Goal: Task Accomplishment & Management: Use online tool/utility

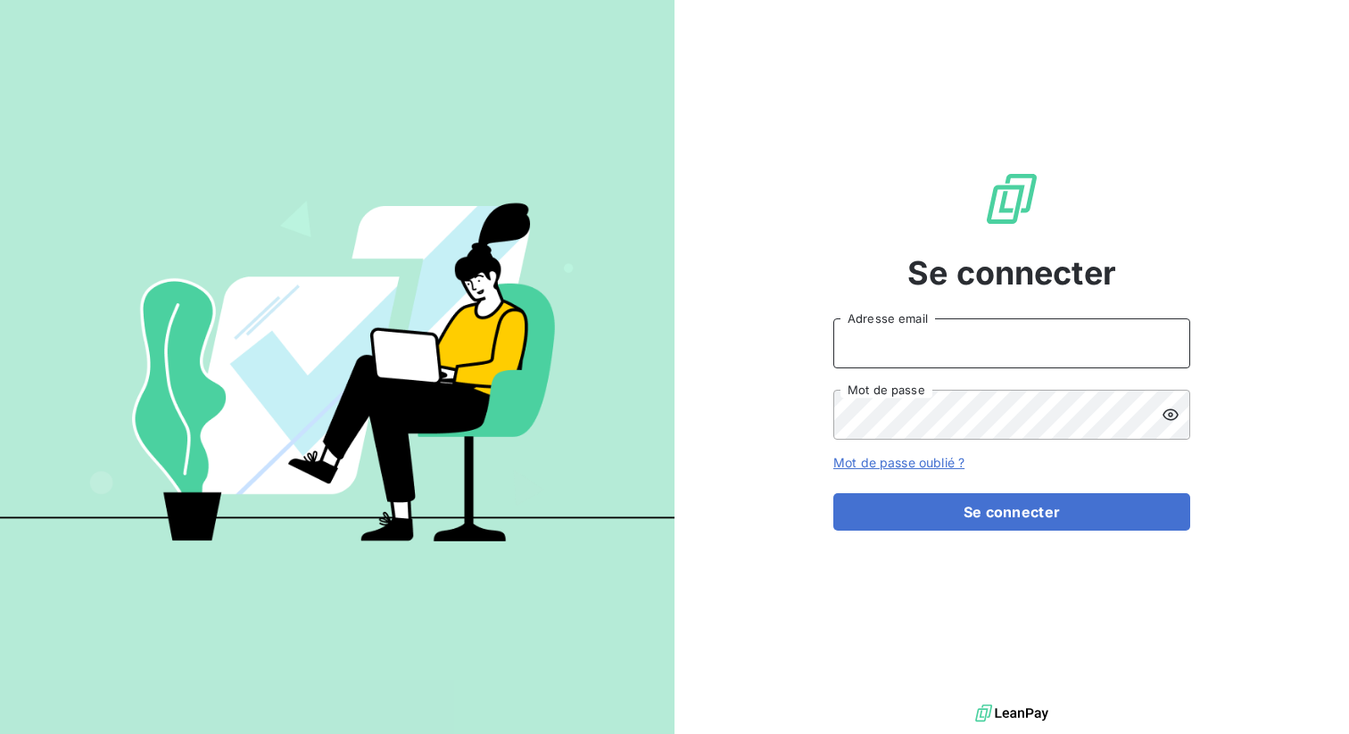
click at [928, 356] on input "Adresse email" at bounding box center [1011, 343] width 357 height 50
type input "[PERSON_NAME][EMAIL_ADDRESS][DOMAIN_NAME]"
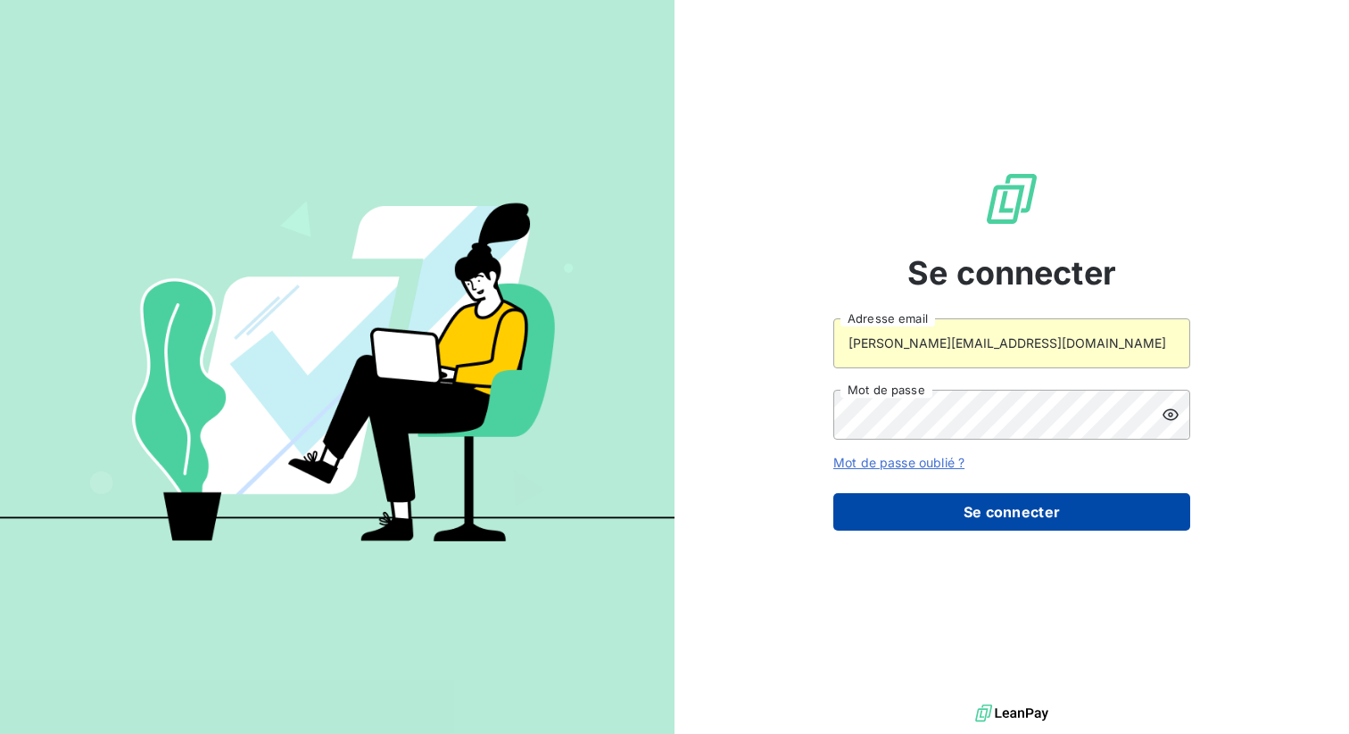
click at [900, 508] on button "Se connecter" at bounding box center [1011, 511] width 357 height 37
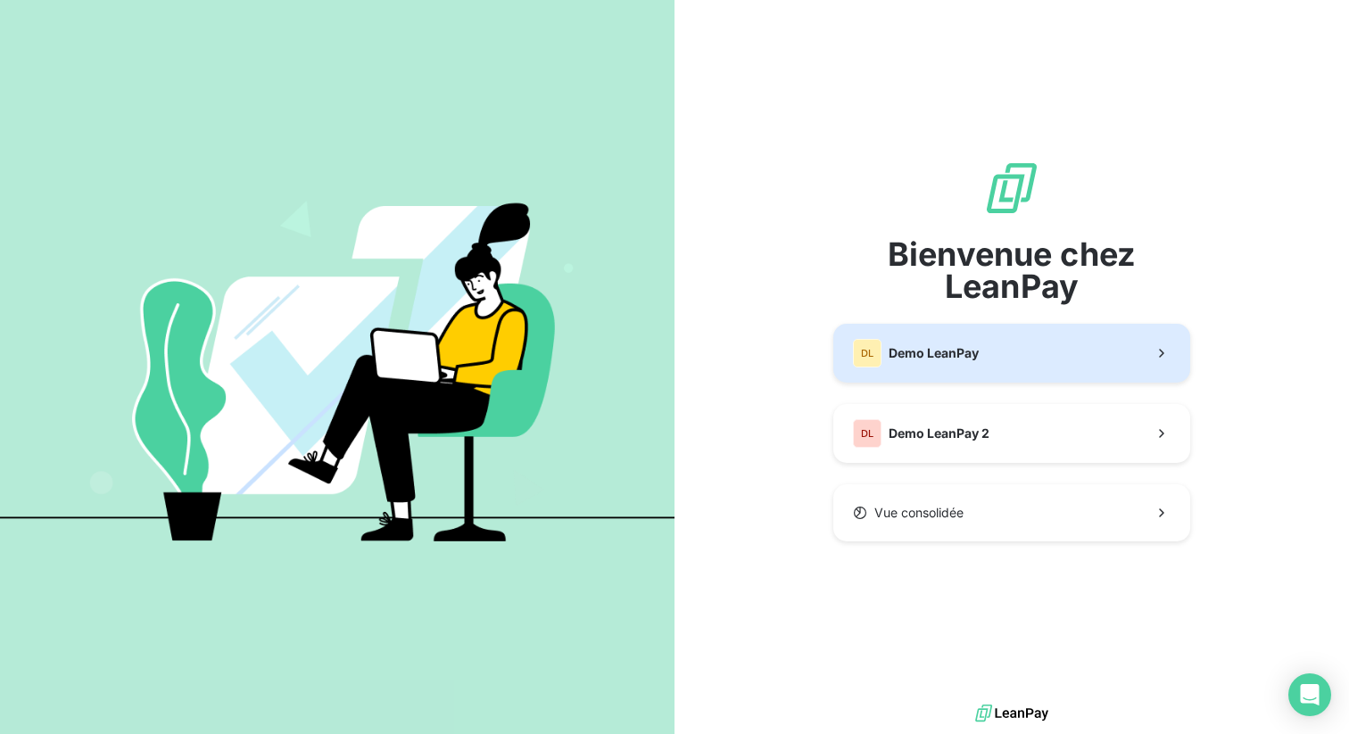
click at [988, 356] on button "DL Demo LeanPay" at bounding box center [1011, 353] width 357 height 59
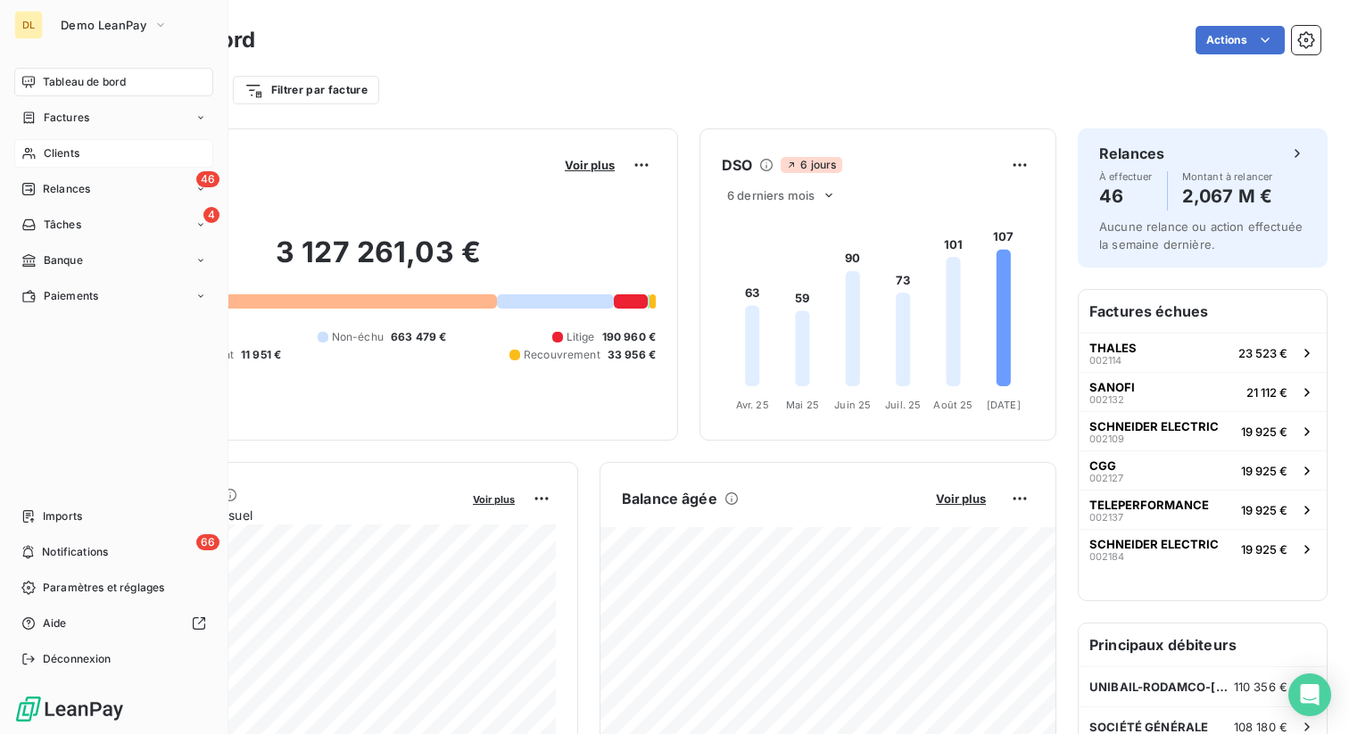
click at [71, 155] on span "Clients" at bounding box center [62, 153] width 36 height 16
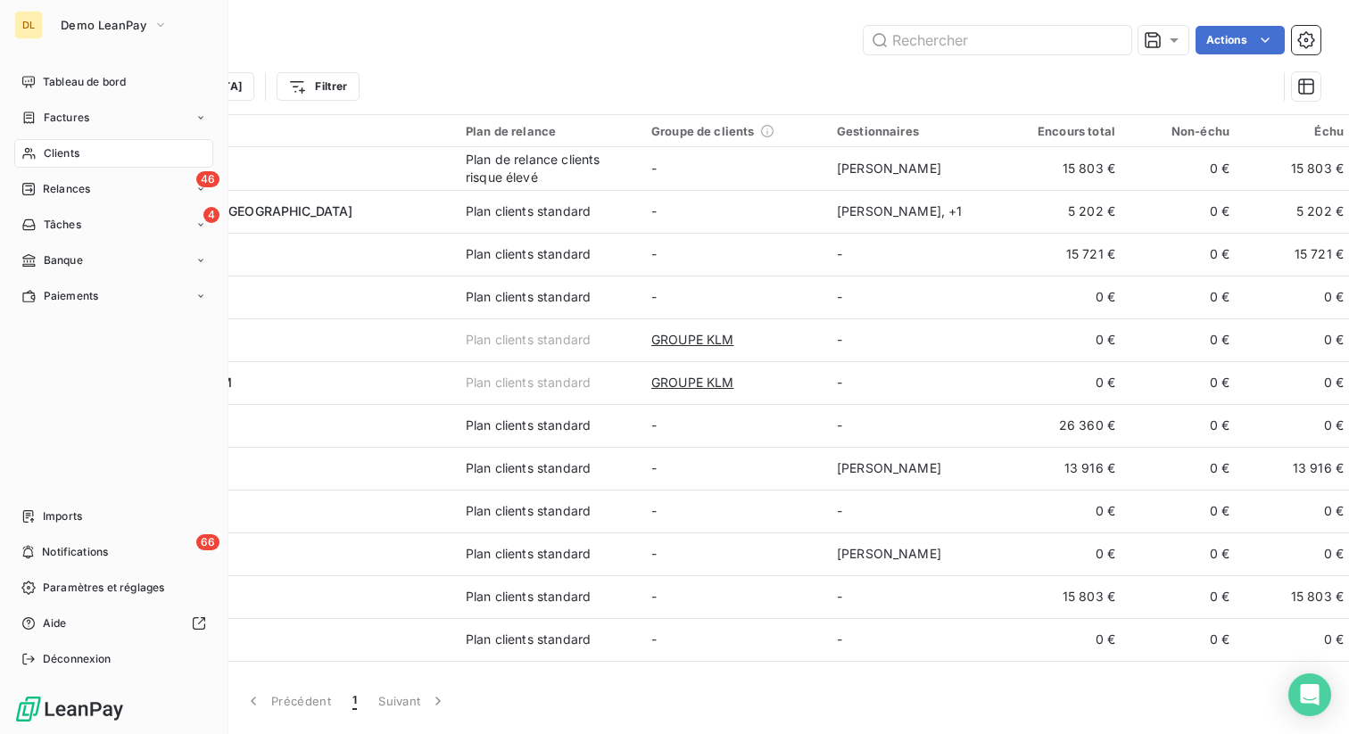
click at [63, 155] on span "Clients" at bounding box center [62, 153] width 36 height 16
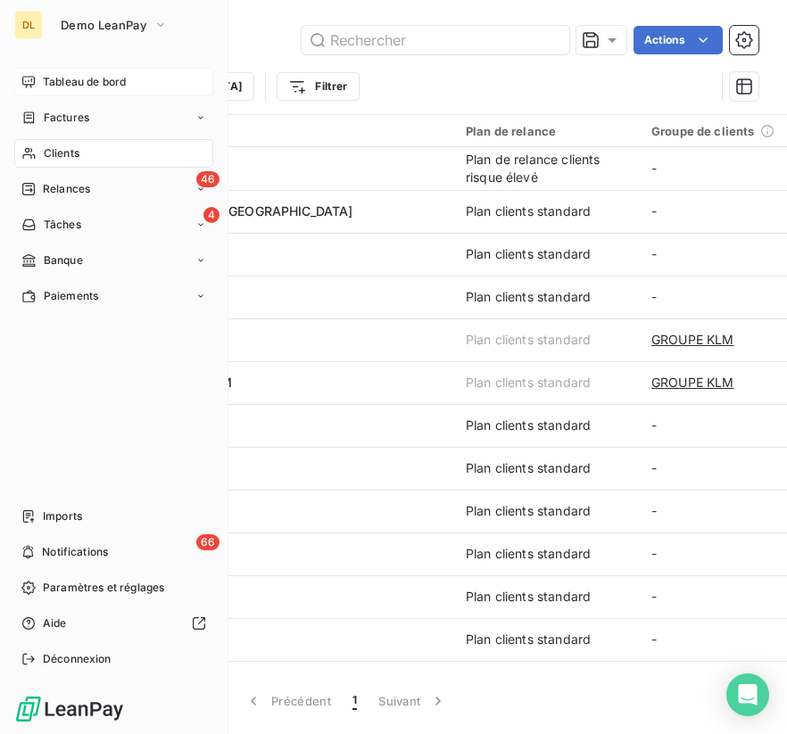
click at [43, 80] on span "Tableau de bord" at bounding box center [84, 82] width 83 height 16
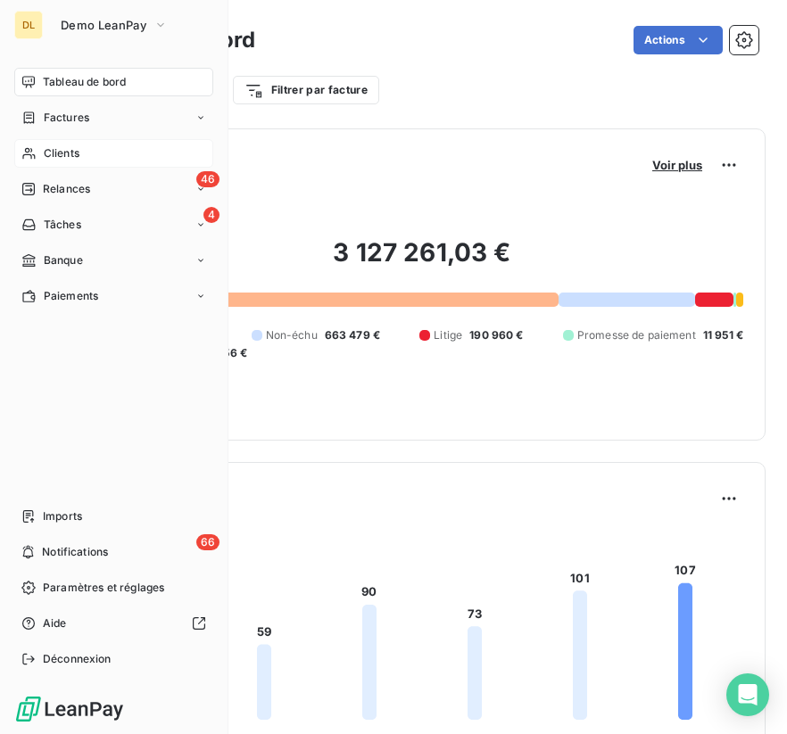
click at [32, 154] on icon at bounding box center [28, 154] width 12 height 12
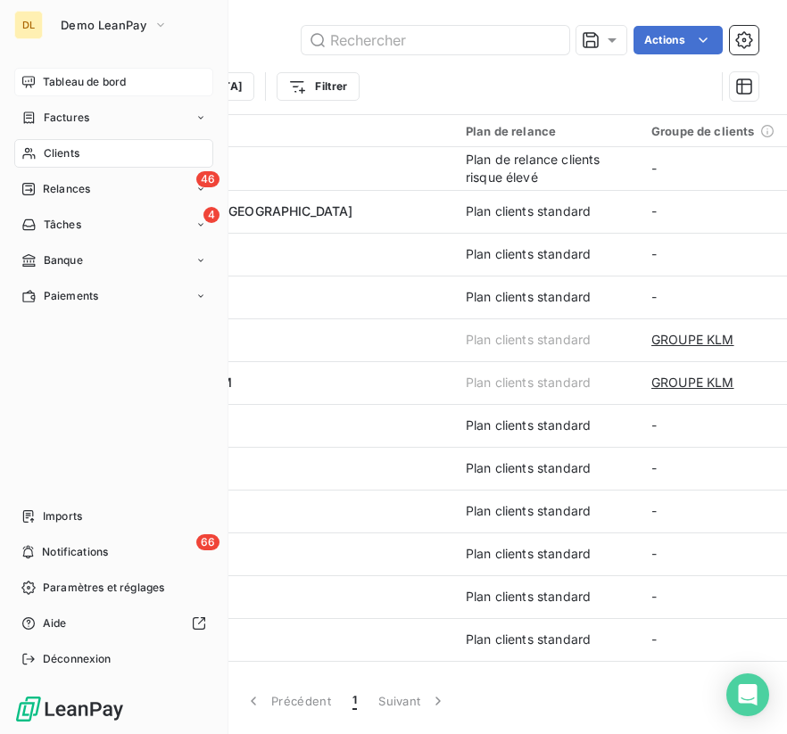
click at [37, 90] on div "Tableau de bord" at bounding box center [113, 82] width 199 height 29
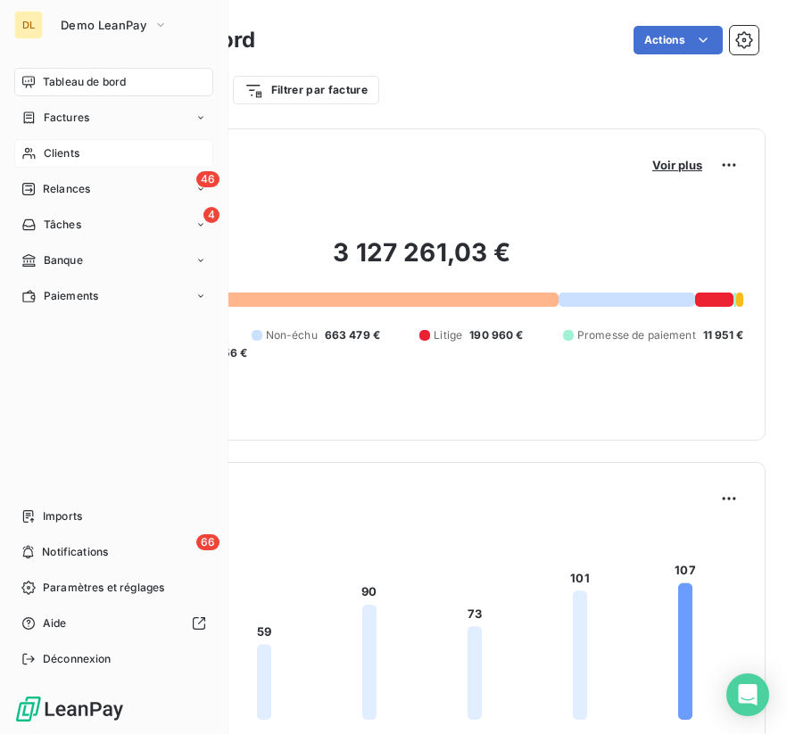
click at [90, 159] on div "Clients" at bounding box center [113, 153] width 199 height 29
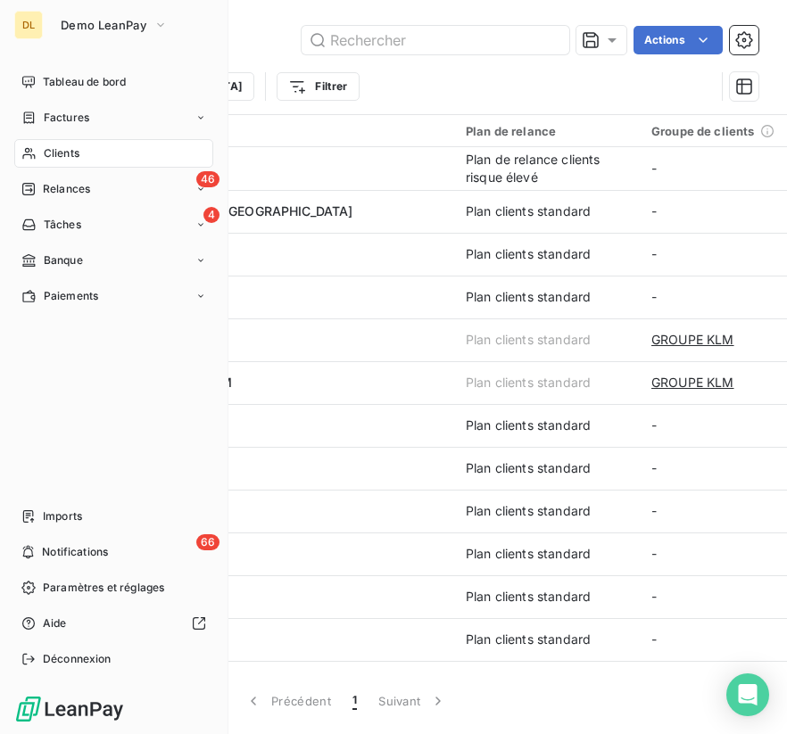
click at [53, 146] on span "Clients" at bounding box center [62, 153] width 36 height 16
click at [78, 195] on span "Relances" at bounding box center [66, 189] width 47 height 16
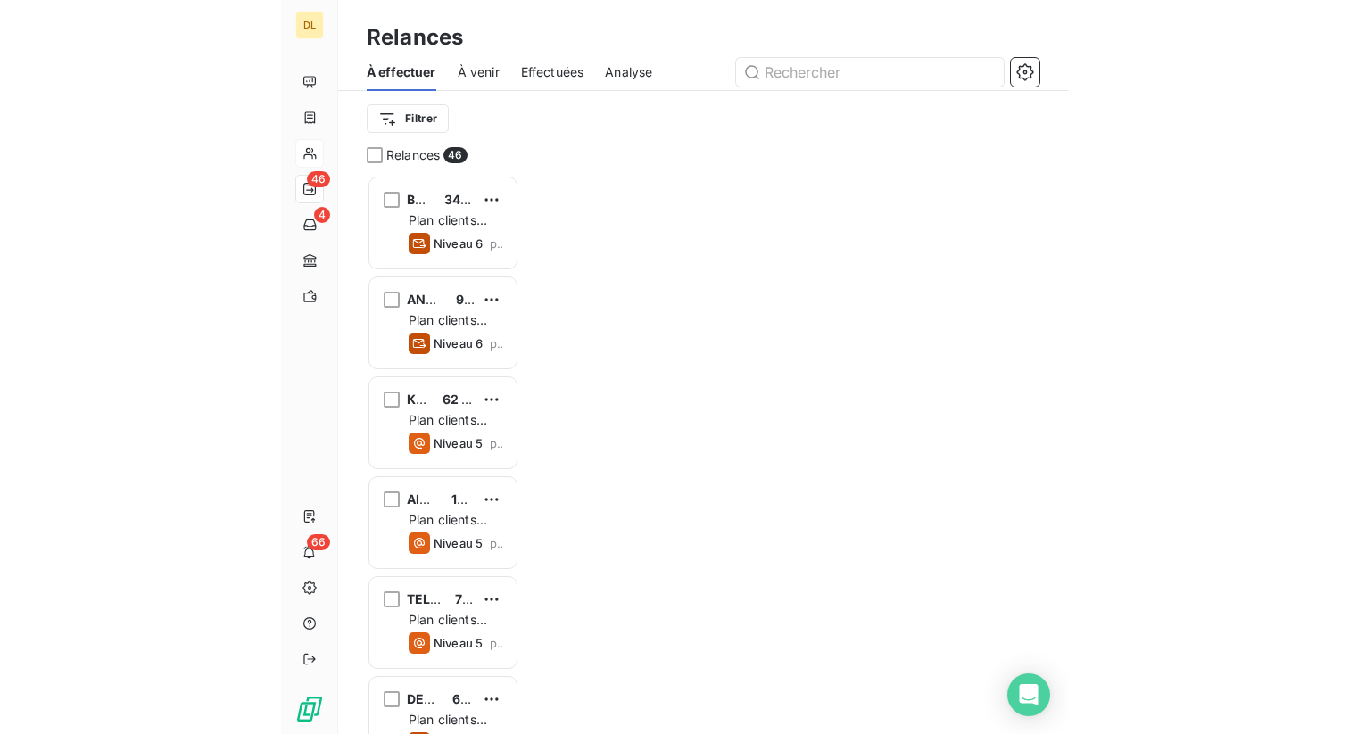
scroll to position [559, 152]
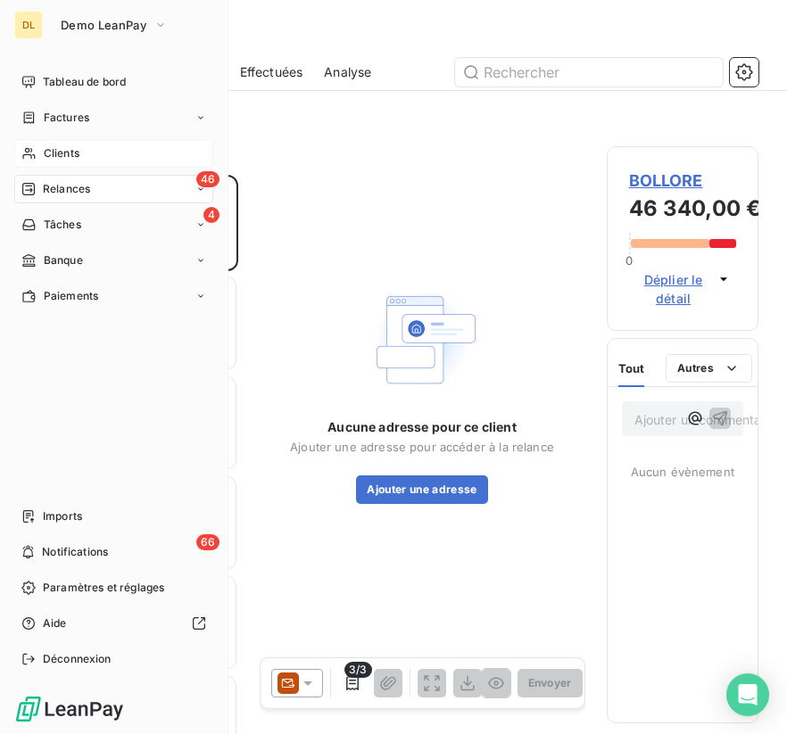
click at [64, 153] on span "Clients" at bounding box center [62, 153] width 36 height 16
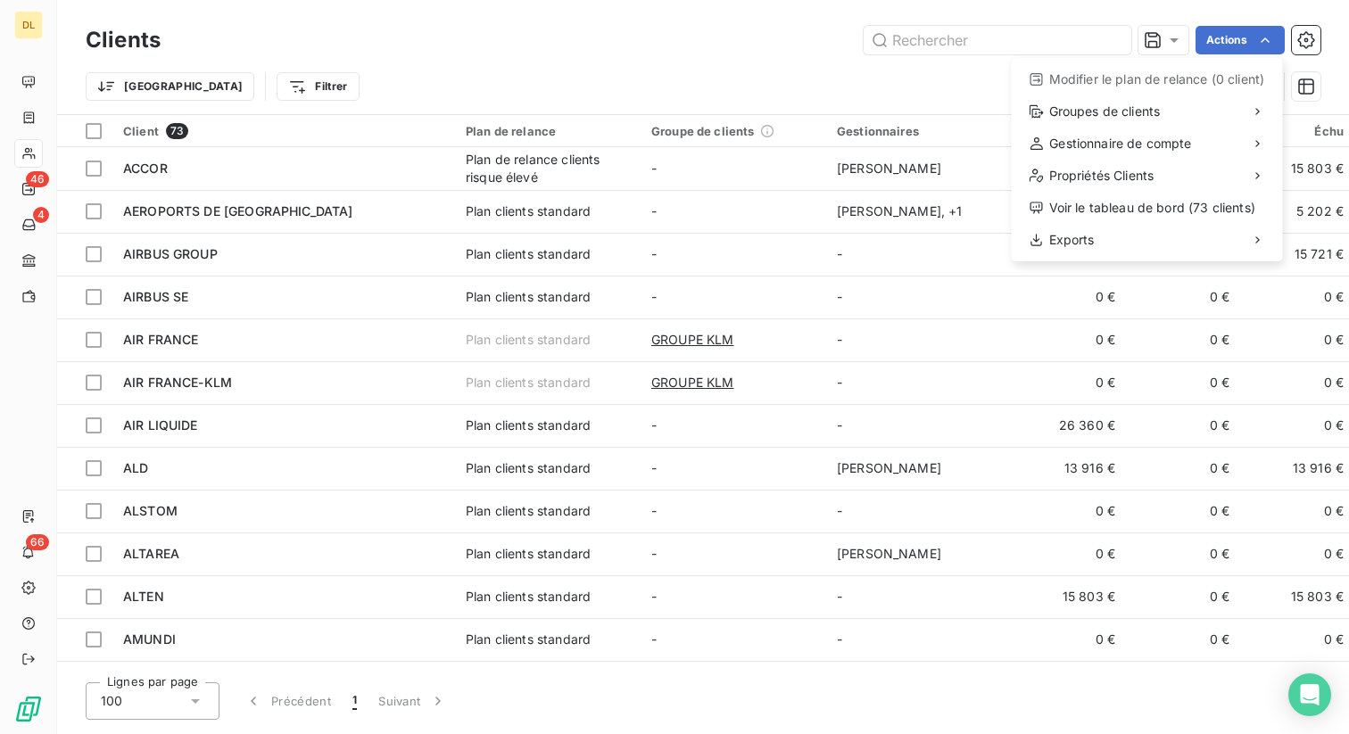
click at [774, 64] on html "DL 46 4 66 Clients Actions Modifier le plan de relance (0 client) Groupes de cl…" at bounding box center [674, 367] width 1349 height 734
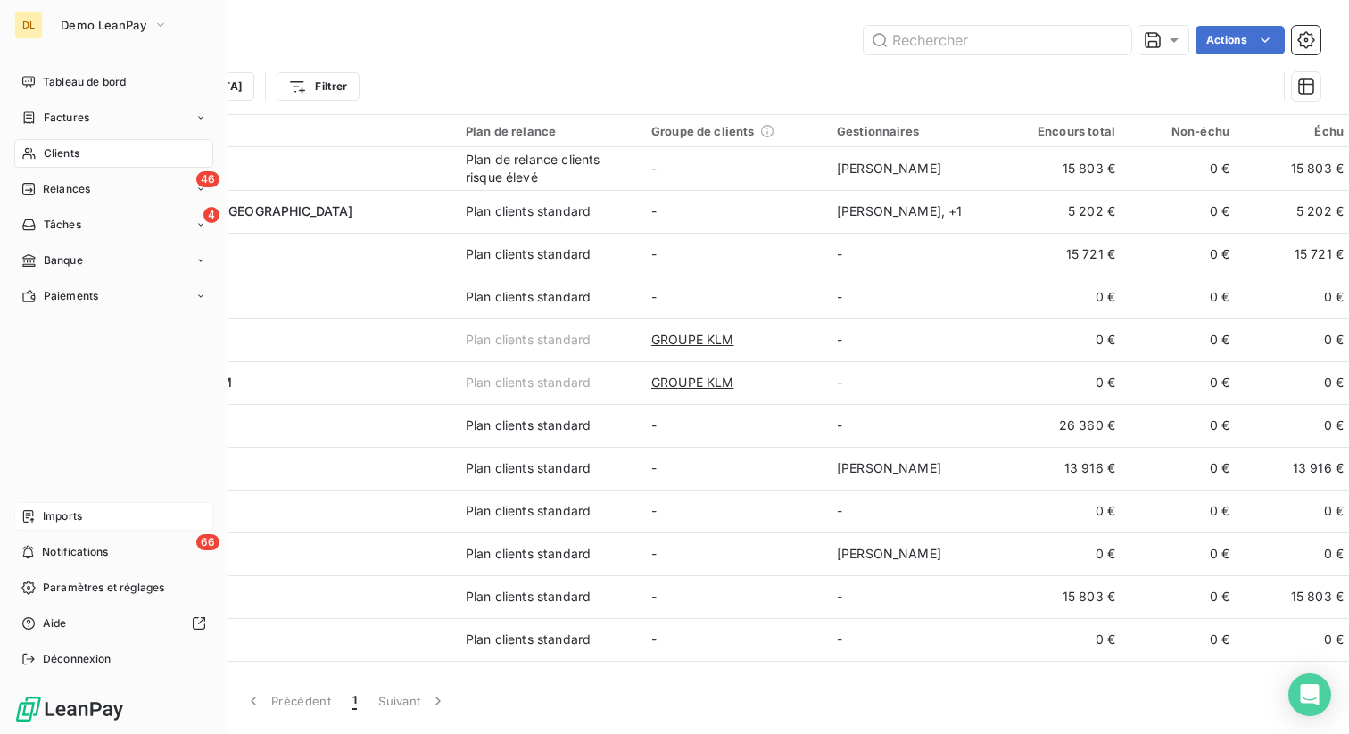
click at [78, 519] on span "Imports" at bounding box center [62, 516] width 39 height 16
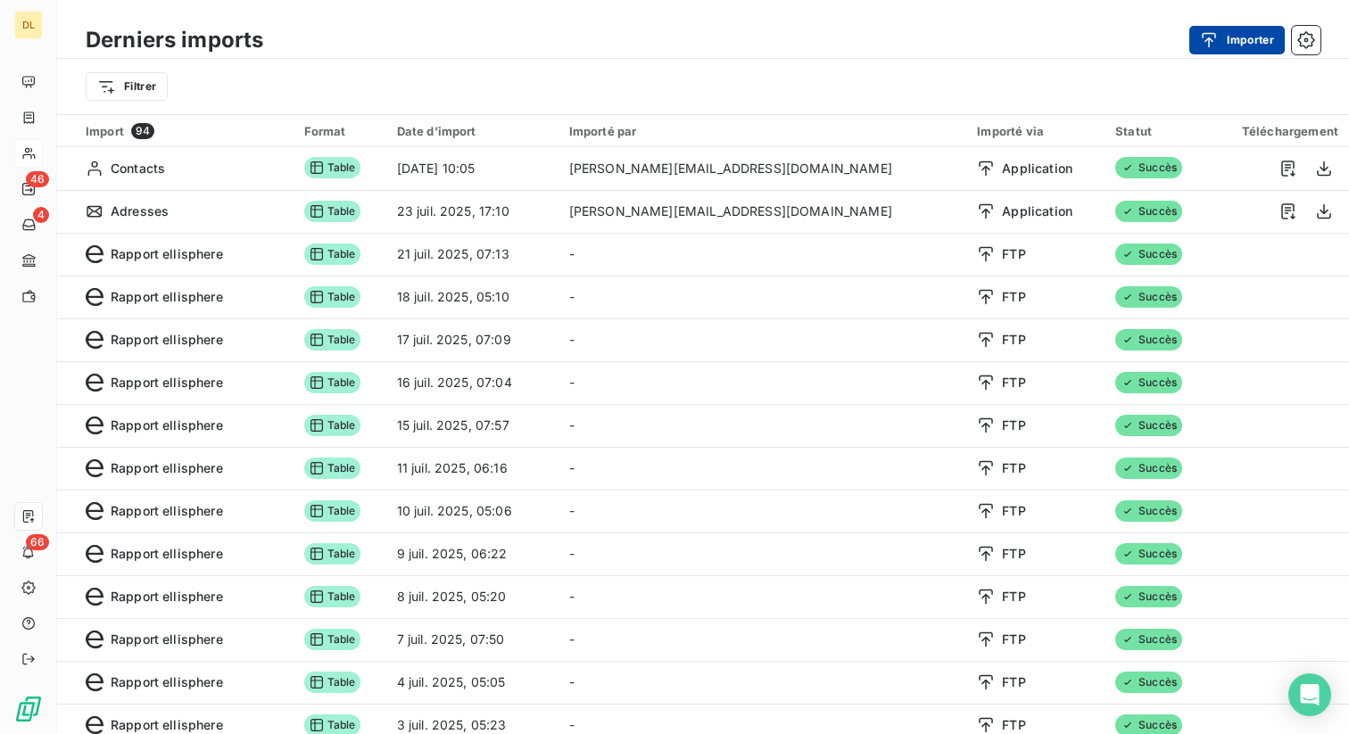
click at [1229, 37] on button "Importer" at bounding box center [1236, 40] width 95 height 29
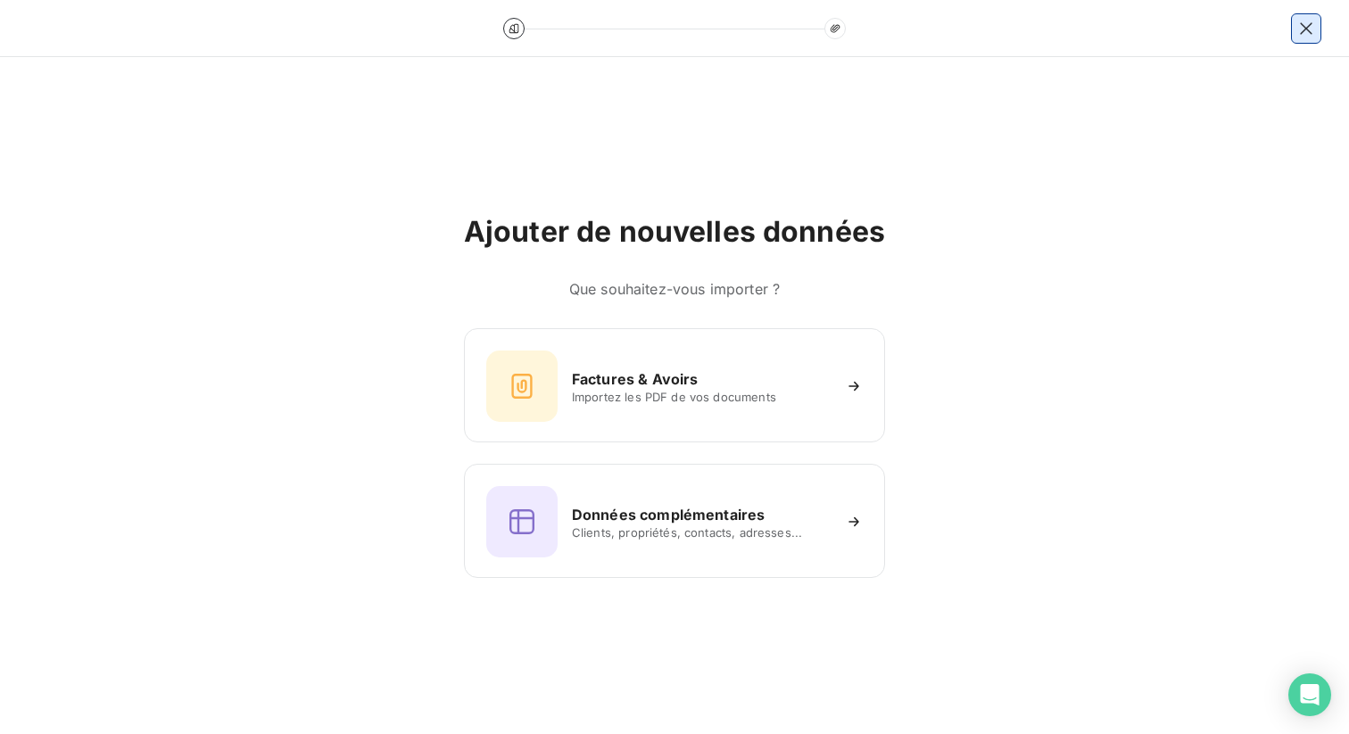
click at [1317, 24] on button "button" at bounding box center [1306, 28] width 29 height 29
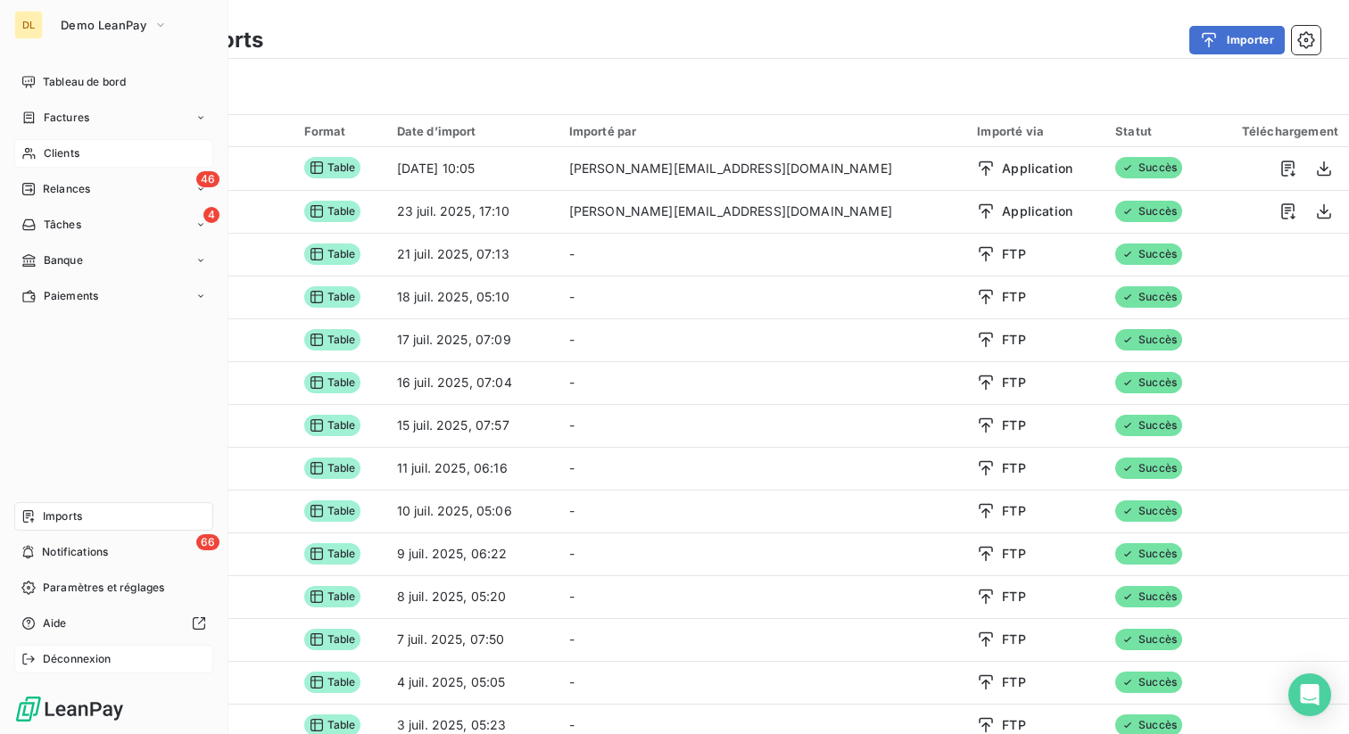
click at [56, 652] on span "Déconnexion" at bounding box center [77, 659] width 69 height 16
